Goal: Information Seeking & Learning: Learn about a topic

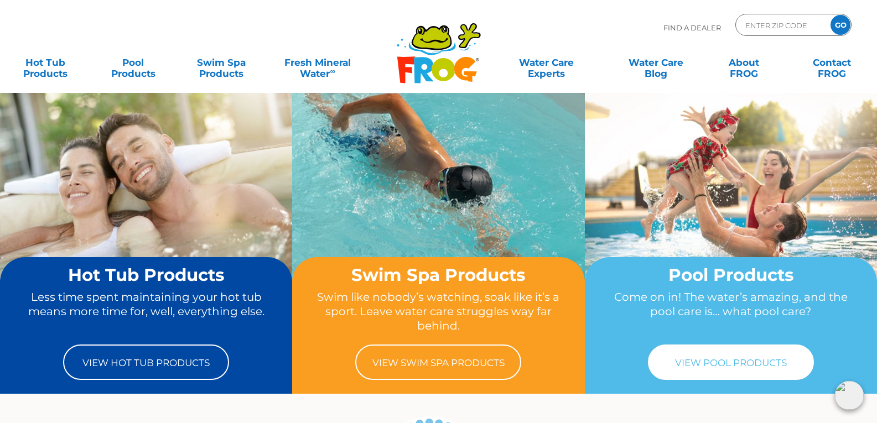
click at [719, 372] on link "View Pool Products" at bounding box center [731, 362] width 166 height 35
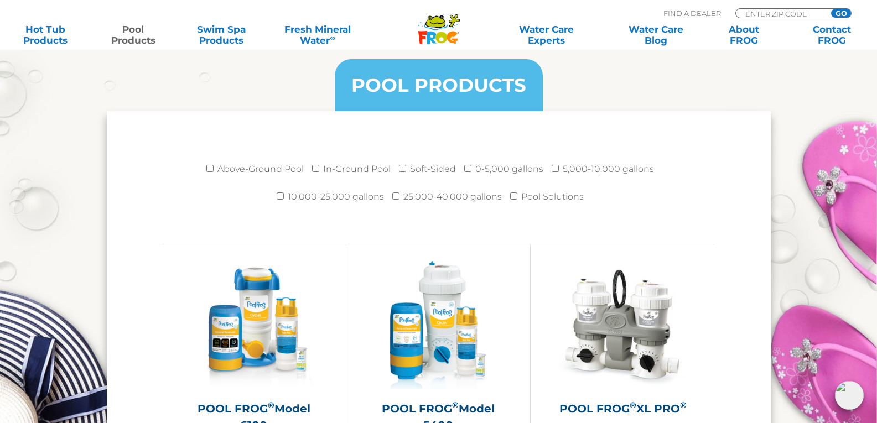
scroll to position [1328, 0]
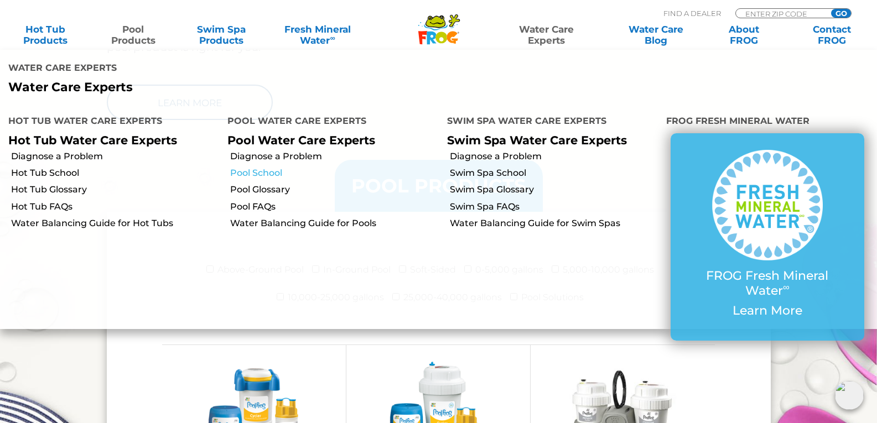
click at [259, 167] on link "Pool School" at bounding box center [334, 173] width 208 height 12
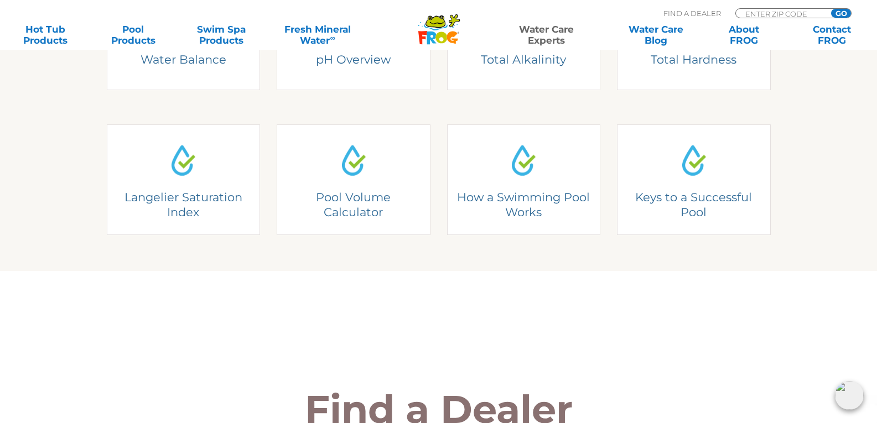
scroll to position [387, 0]
